Goal: Transaction & Acquisition: Purchase product/service

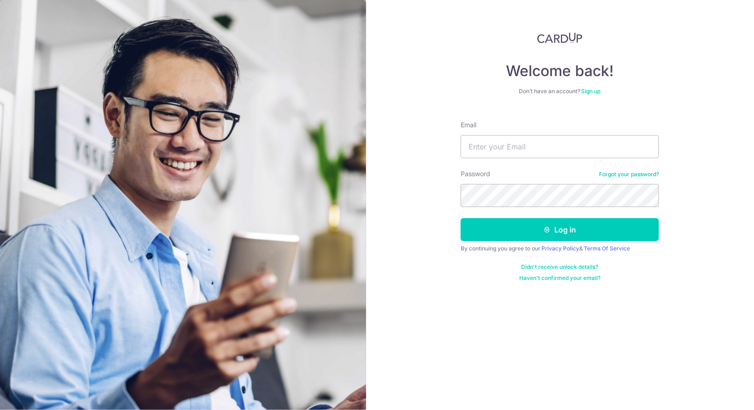
type input "ismelltrouble@gmail.com"
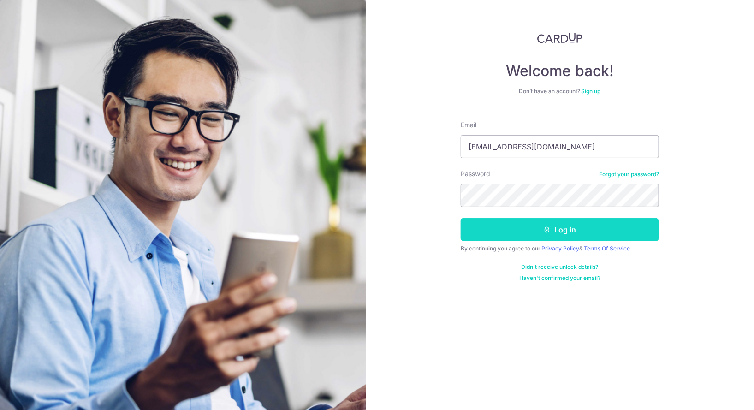
click at [557, 233] on button "Log in" at bounding box center [560, 229] width 198 height 23
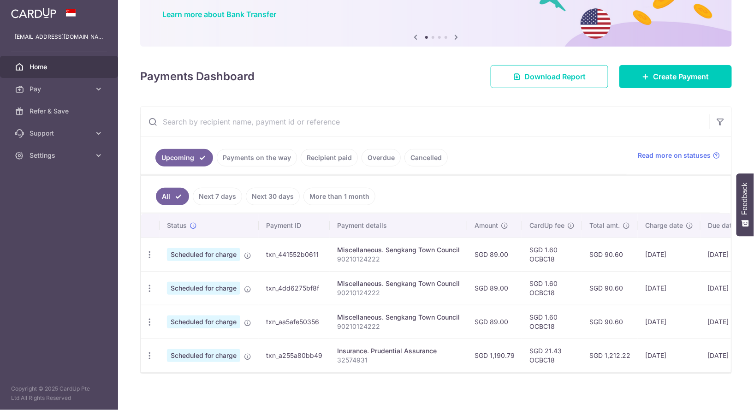
scroll to position [74, 0]
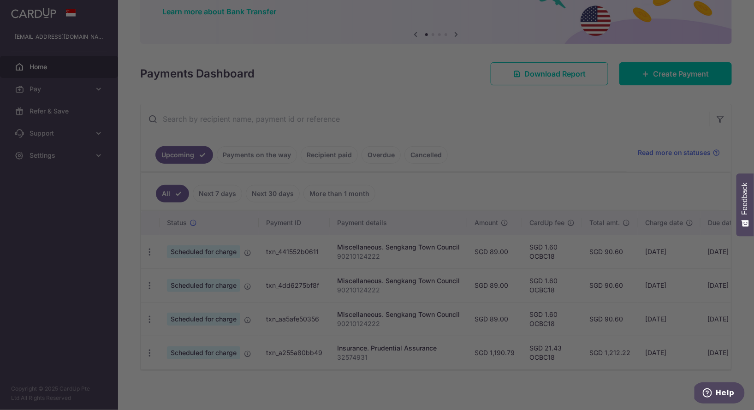
click at [52, 87] on div at bounding box center [381, 207] width 762 height 414
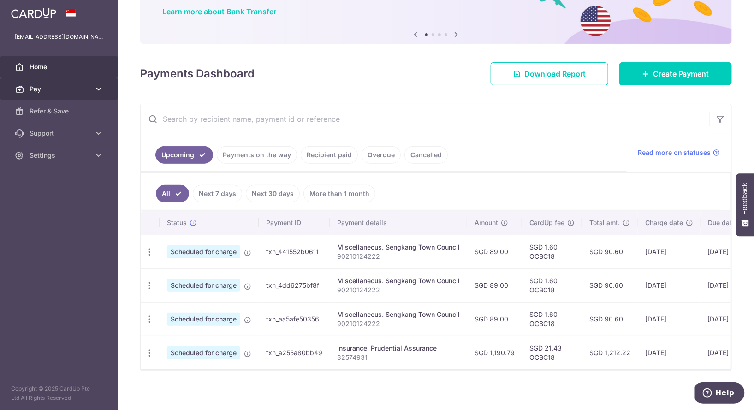
click at [47, 89] on span "Pay" at bounding box center [60, 88] width 61 height 9
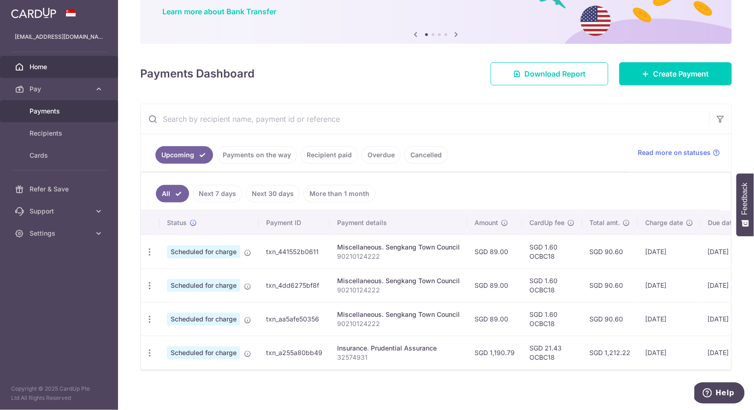
click at [52, 109] on span "Payments" at bounding box center [60, 111] width 61 height 9
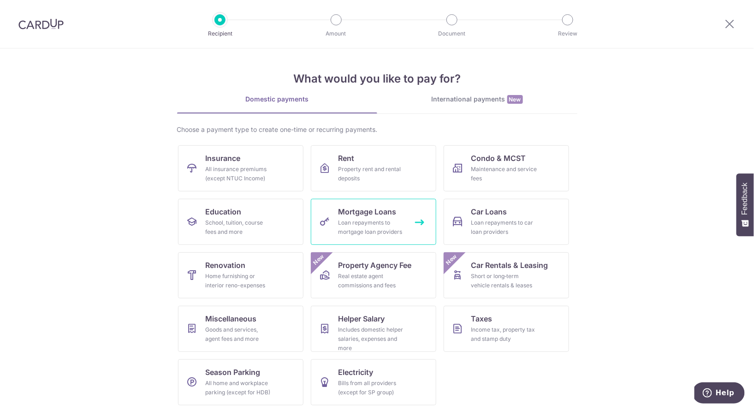
scroll to position [2, 0]
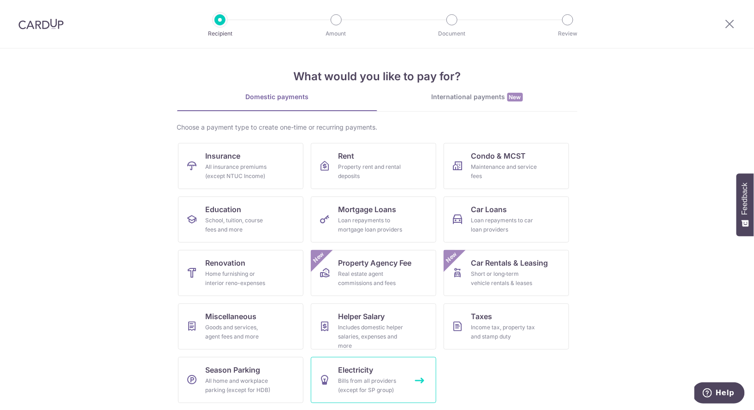
click at [381, 381] on div "Bills from all providers (except for SP group)" at bounding box center [372, 386] width 66 height 18
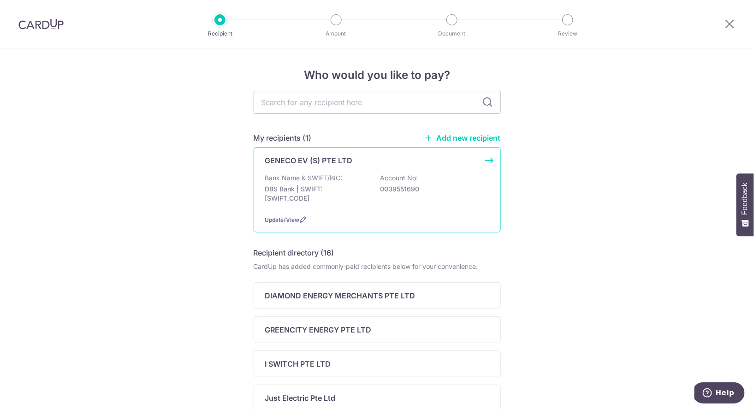
click at [334, 201] on p "DBS Bank | SWIFT: [SWIFT_CODE]" at bounding box center [316, 194] width 103 height 18
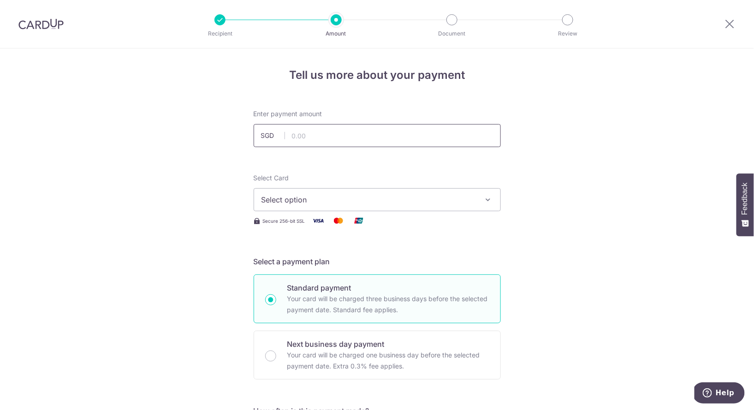
click at [323, 130] on input "text" at bounding box center [377, 135] width 247 height 23
type input "119.94"
click at [363, 201] on span "Select option" at bounding box center [369, 199] width 215 height 11
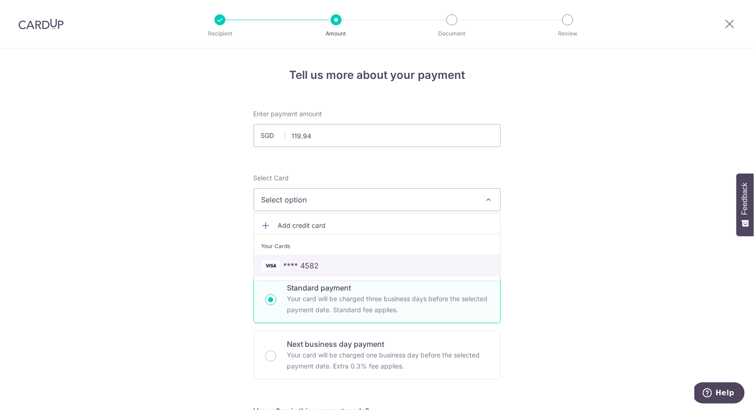
click at [337, 262] on span "**** 4582" at bounding box center [378, 265] width 232 height 11
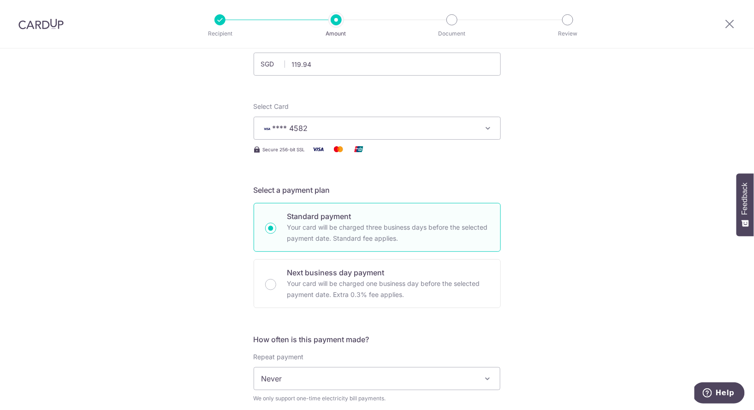
scroll to position [83, 0]
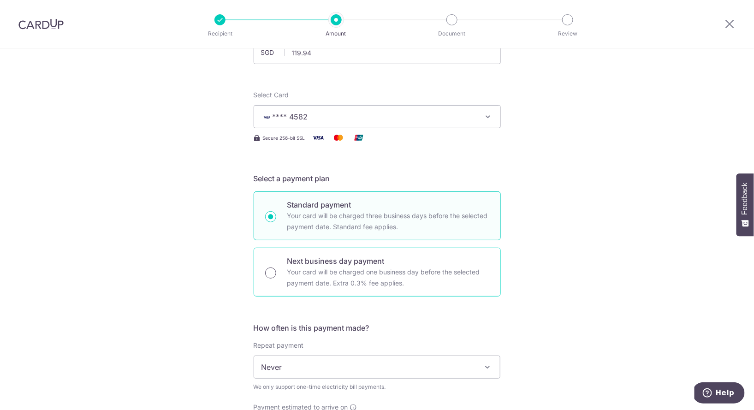
click at [269, 275] on input "Next business day payment Your card will be charged one business day before the…" at bounding box center [270, 273] width 11 height 11
radio input "true"
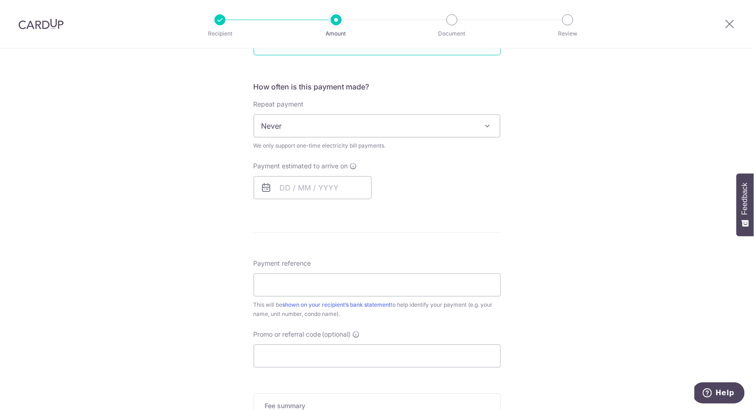
scroll to position [332, 0]
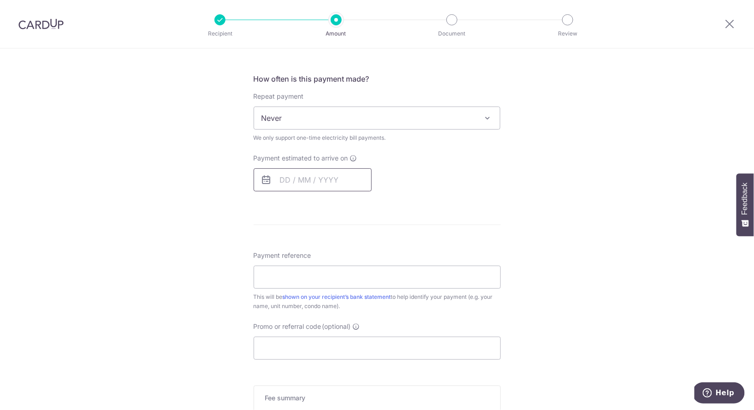
click at [317, 179] on input "text" at bounding box center [313, 179] width 118 height 23
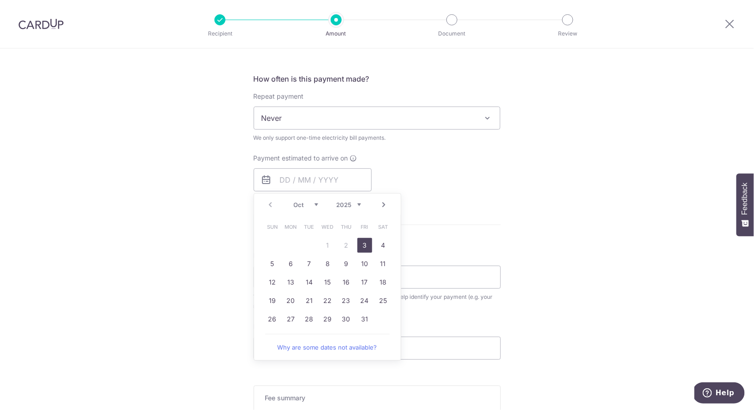
click at [367, 243] on link "3" at bounding box center [365, 245] width 15 height 15
type input "[DATE]"
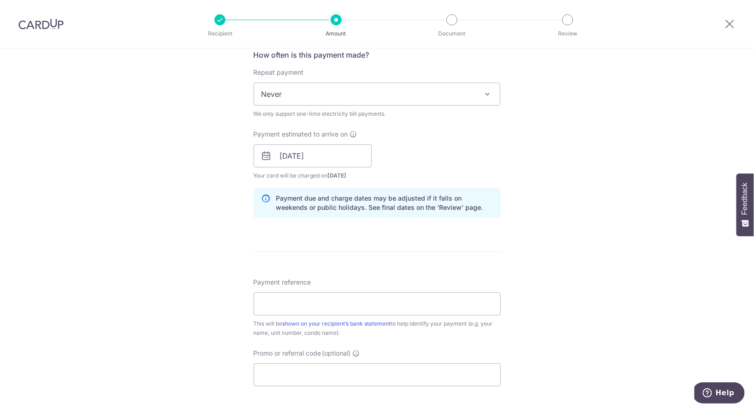
scroll to position [358, 0]
click at [301, 158] on input "[DATE]" at bounding box center [313, 154] width 118 height 23
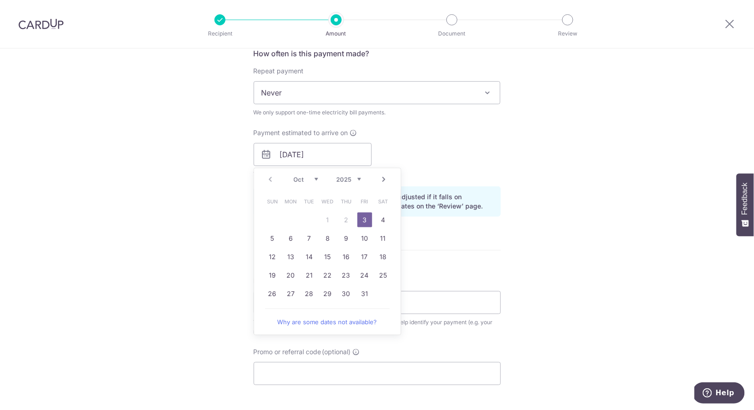
click at [189, 233] on div "Tell us more about your payment Enter payment amount SGD 119.94 119.94 Select C…" at bounding box center [377, 175] width 754 height 968
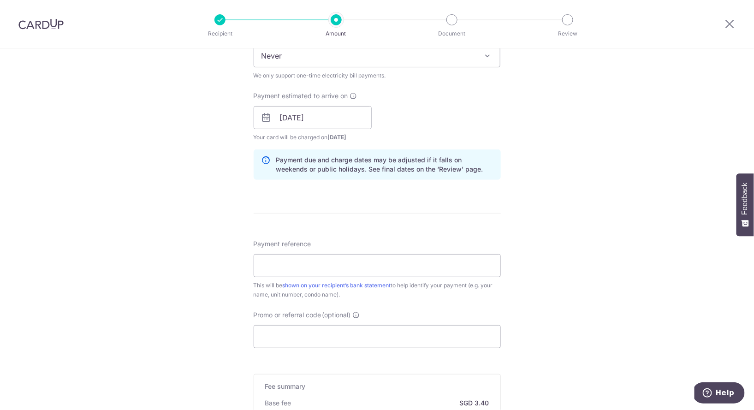
scroll to position [405, 0]
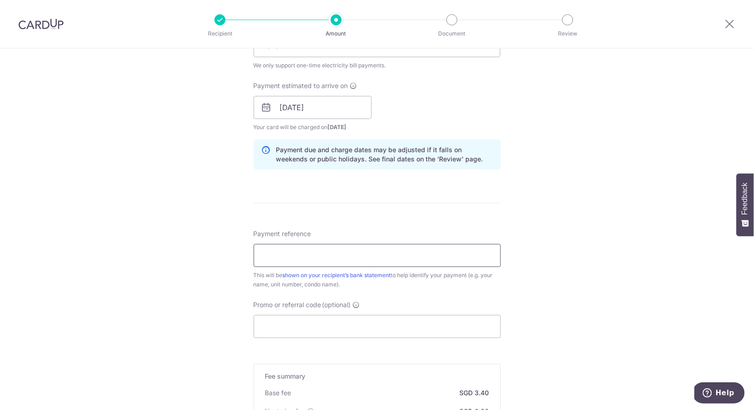
click at [283, 254] on input "Payment reference" at bounding box center [377, 255] width 247 height 23
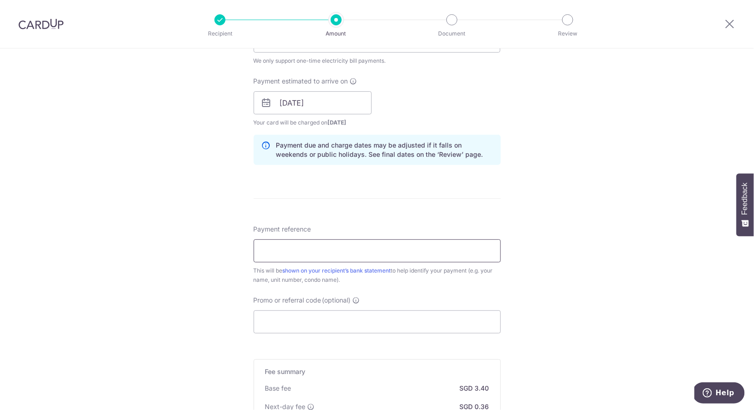
scroll to position [411, 0]
click at [345, 250] on input "Payment reference" at bounding box center [377, 249] width 247 height 23
type input "32574931"
click at [325, 250] on input "32574931" at bounding box center [377, 249] width 247 height 23
drag, startPoint x: 325, startPoint y: 250, endPoint x: 228, endPoint y: 248, distance: 96.4
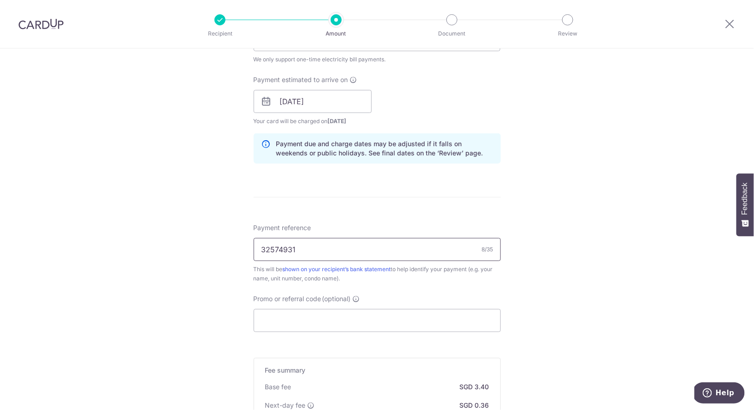
click at [228, 248] on div "Tell us more about your payment Enter payment amount SGD 119.94 119.94 Select C…" at bounding box center [377, 122] width 754 height 968
click at [272, 247] on input "Payment reference" at bounding box center [377, 249] width 247 height 23
type input "GC8110413K"
click at [359, 316] on input "Promo or referral code (optional)" at bounding box center [377, 320] width 247 height 23
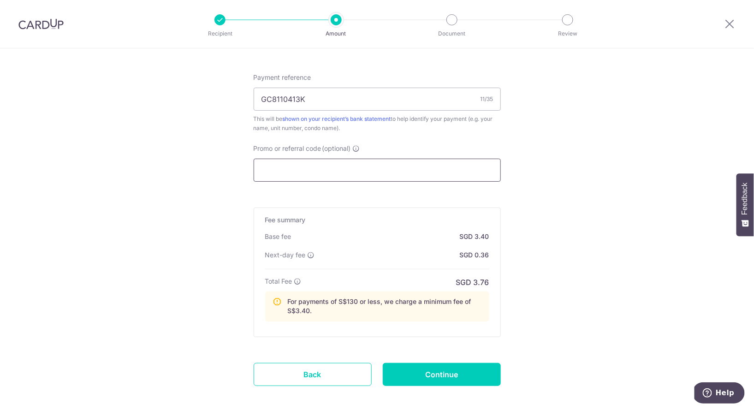
scroll to position [562, 0]
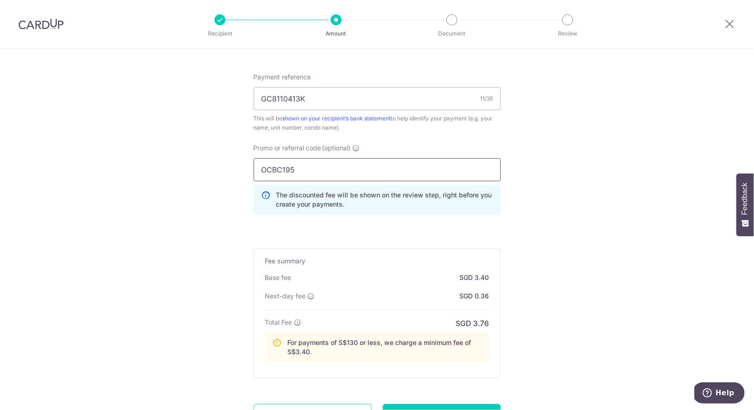
type input "OCBC195"
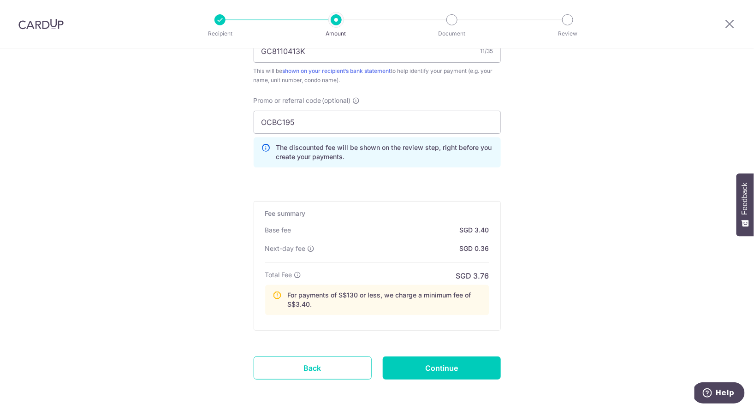
scroll to position [618, 0]
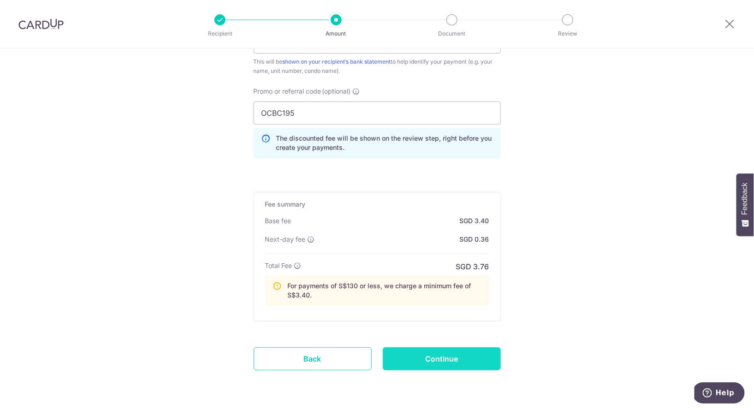
click at [406, 356] on input "Continue" at bounding box center [442, 358] width 118 height 23
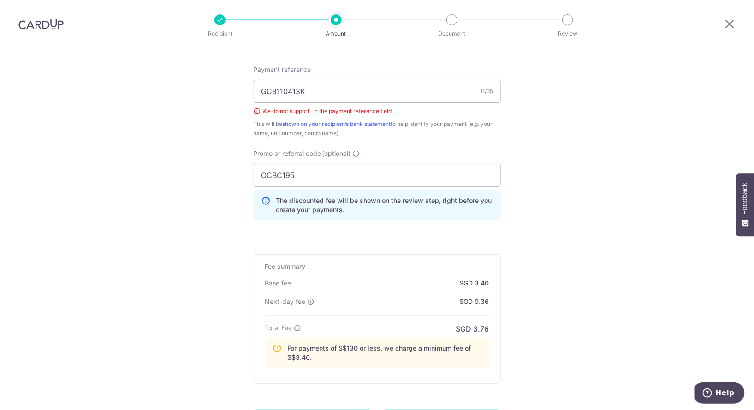
scroll to position [550, 0]
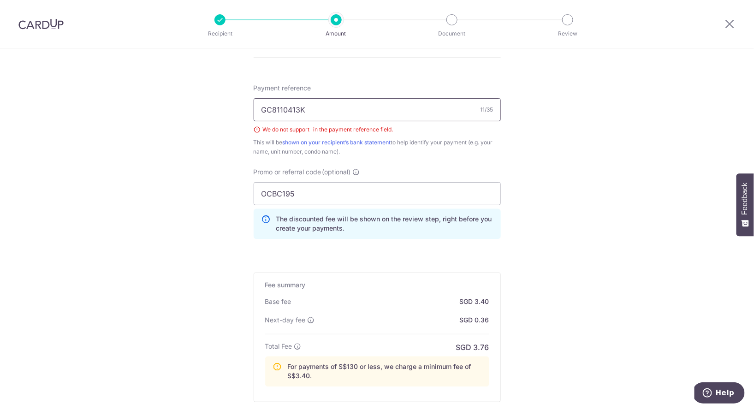
click at [313, 110] on input "GC8110413K" at bounding box center [377, 109] width 247 height 23
type input "GC8110413K"
click at [527, 195] on div "Tell us more about your payment Enter payment amount SGD 119.94 119.94 Select C…" at bounding box center [377, 9] width 754 height 1022
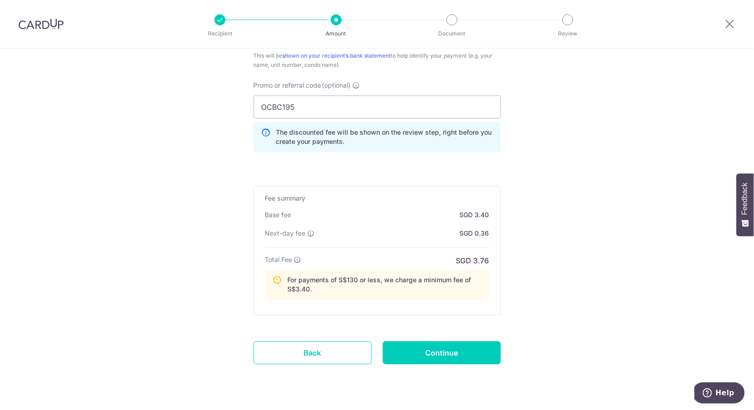
scroll to position [657, 0]
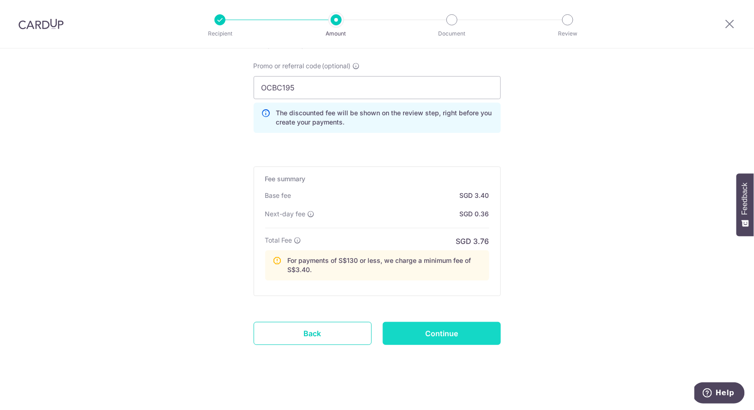
click at [463, 329] on input "Continue" at bounding box center [442, 333] width 118 height 23
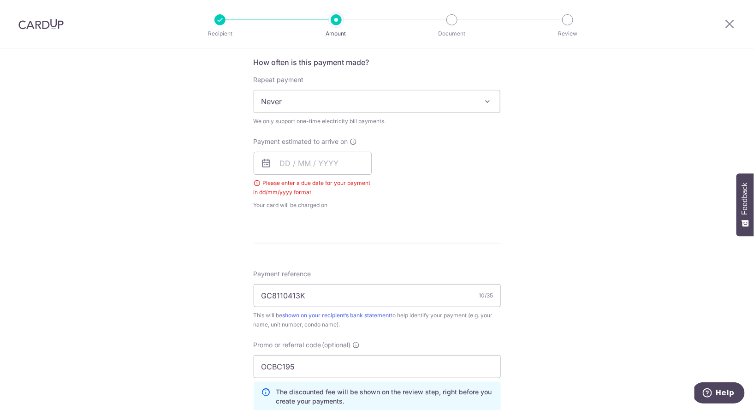
scroll to position [346, 0]
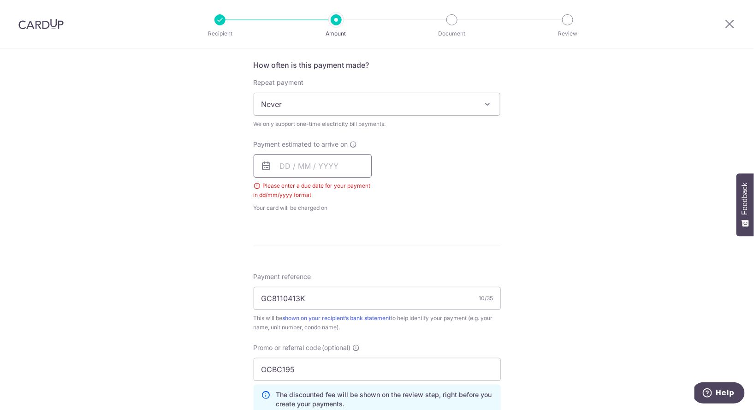
click at [325, 166] on input "text" at bounding box center [313, 166] width 118 height 23
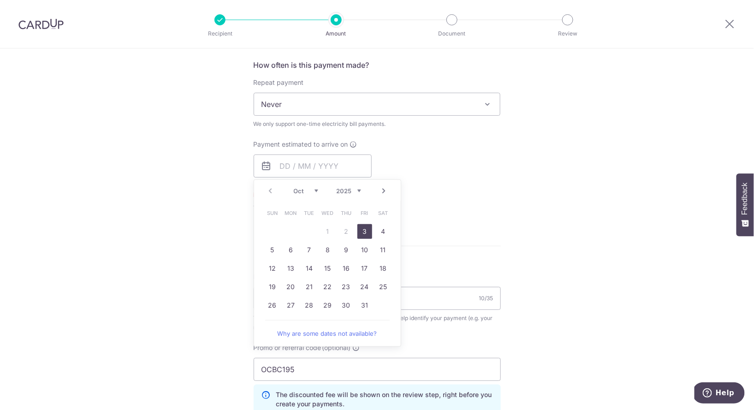
click at [362, 231] on link "3" at bounding box center [365, 231] width 15 height 15
type input "[DATE]"
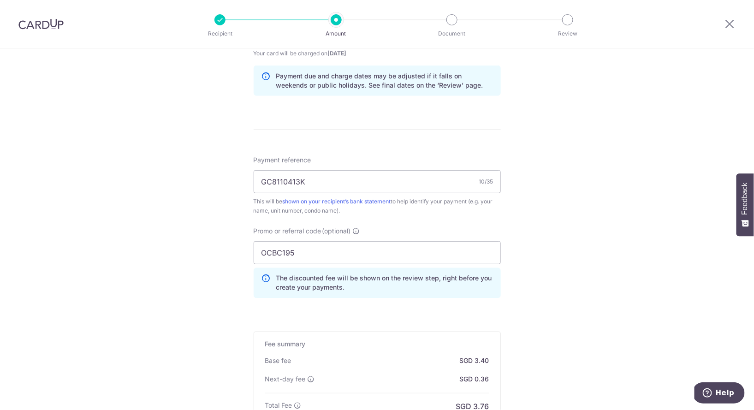
scroll to position [644, 0]
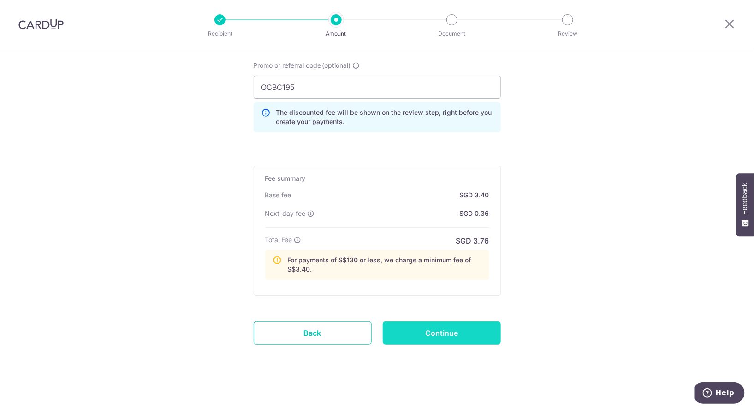
click at [437, 332] on input "Continue" at bounding box center [442, 333] width 118 height 23
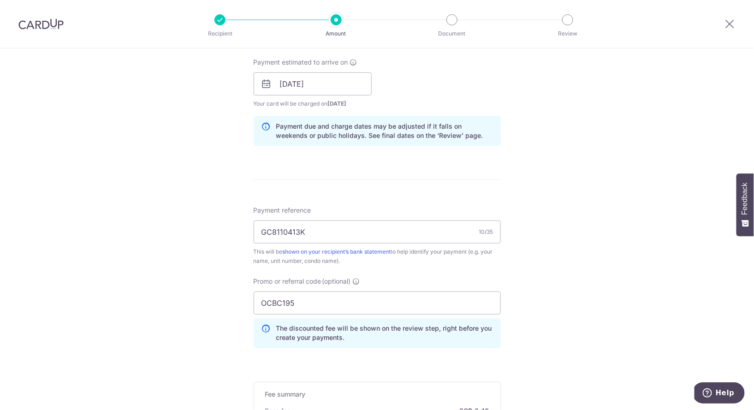
scroll to position [379, 0]
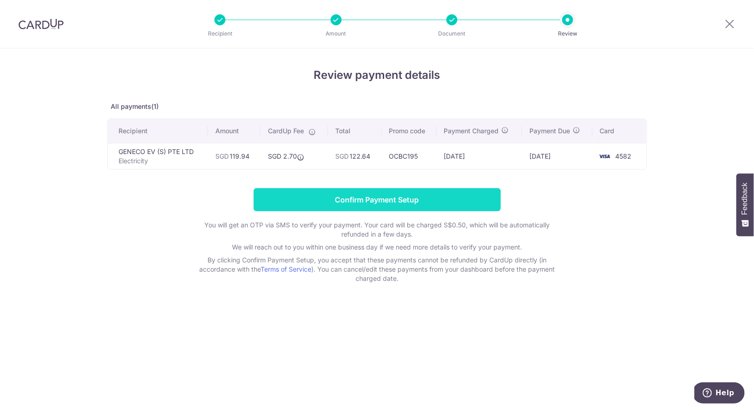
click at [427, 200] on input "Confirm Payment Setup" at bounding box center [377, 199] width 247 height 23
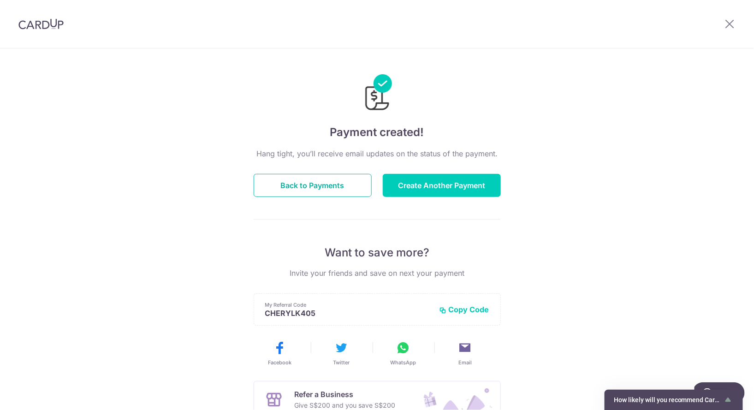
click at [283, 183] on button "Back to Payments" at bounding box center [313, 185] width 118 height 23
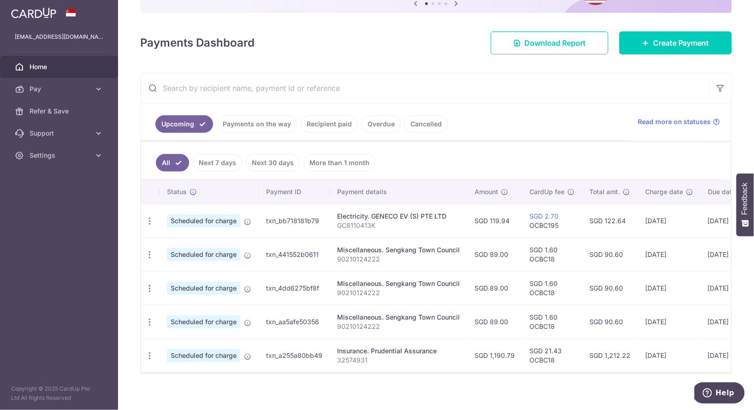
scroll to position [108, 0]
